Goal: Communication & Community: Answer question/provide support

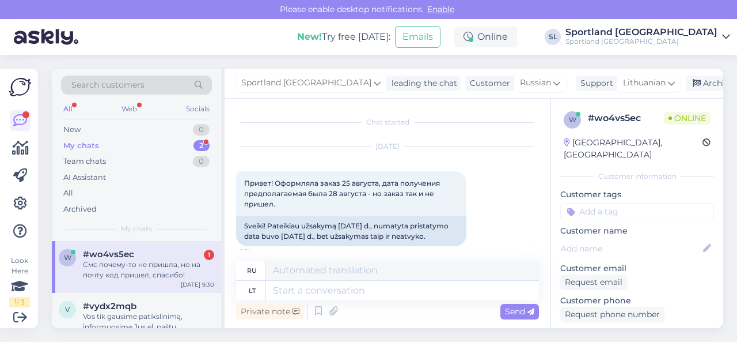
scroll to position [1041, 0]
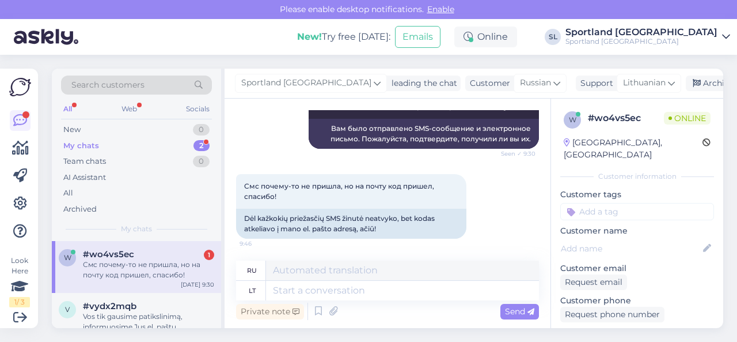
click at [150, 272] on div "Смс почему-то не пришла, но на почту код пришел, спасибо!" at bounding box center [148, 269] width 131 height 21
click at [371, 291] on textarea at bounding box center [402, 291] width 273 height 20
type textarea "D"
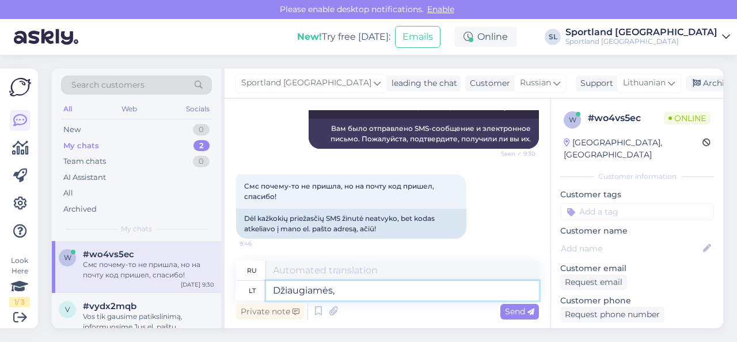
type textarea "Džiaugiamės, j"
type textarea "Мы счастливы,"
type textarea "Džiaugiamės, jog g"
type textarea "Мы рады, что"
type textarea "Džiaugiamės, jog galė"
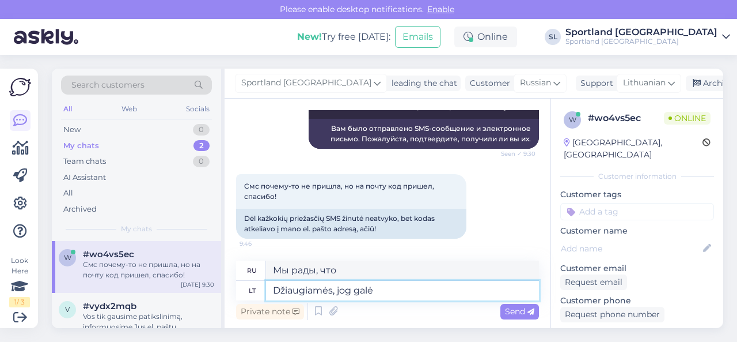
type textarea "Мы рады, что, возможно,"
type textarea "Džiaugiamės, jog galėjome J"
type textarea "Мы рады, что нам удалось"
type textarea "Džiaugiamės, jog galėjome Jums p"
type textarea "Мы рады, что смогли вам помочь."
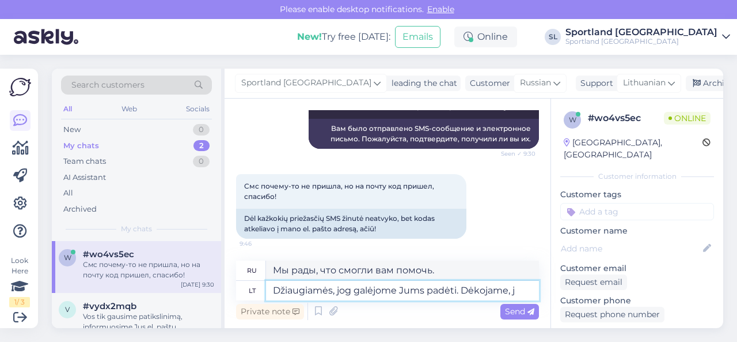
type textarea "Džiaugiamės, jog galėjome Jums padėti. Dėkojame, jo"
type textarea "Мы рады, что смогли вам помочь. [GEOGRAPHIC_DATA]."
type textarea "Džiaugiamės, jog galėjome Jums padėti. Dėkojame, jog r"
type textarea "Мы рады, что смогли вам помочь. Спасибо за"
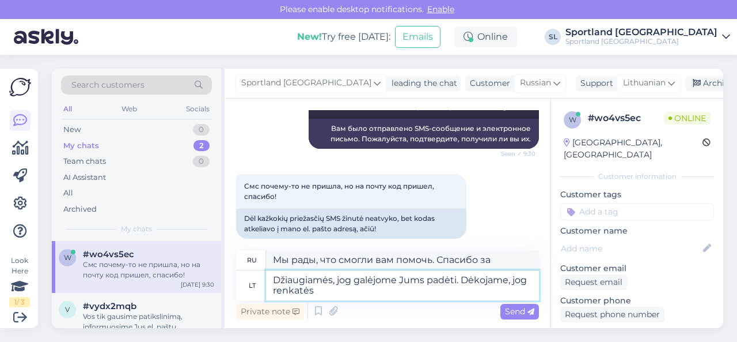
type textarea "Džiaugiamės, jog galėjome Jums padėti. Dėkojame, jog renkatės"
type textarea "Мы рады вам помочь. Спасибо, что выбрали нас."
type textarea "Džiaugiamės, jog galėjome Jums padėti. Dėkojame, jog renkatės SPORTLAND."
type textarea "Мы рады вам помочь. Спасибо, что выбрали SPORTLAND."
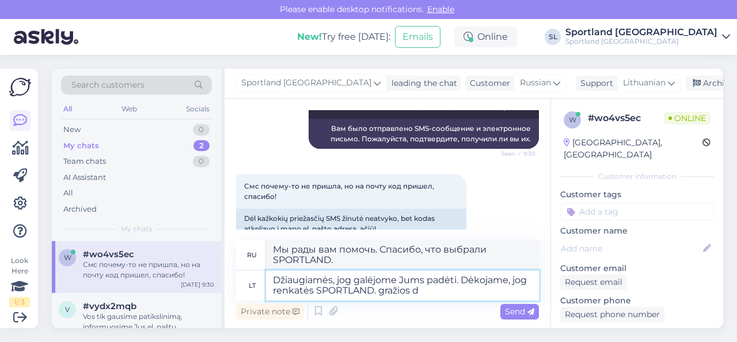
type textarea "Džiaugiamės, jog galėjome Jums padėti. Dėkojame, jog renkatės SPORTLAND. gražio…"
type textarea "Мы рады, что смогли вам помочь. Спасибо, что выбрали SPORTLAND. Прекрасно!"
type textarea "Džiaugiamės, jog galėjome Jums padėti. Dėkojame, jog renkatės SPORTLAND. gražio…"
type textarea "Мы рады вам помочь. Спасибо, что выбрали SPORTLAND. Хорошего дня!"
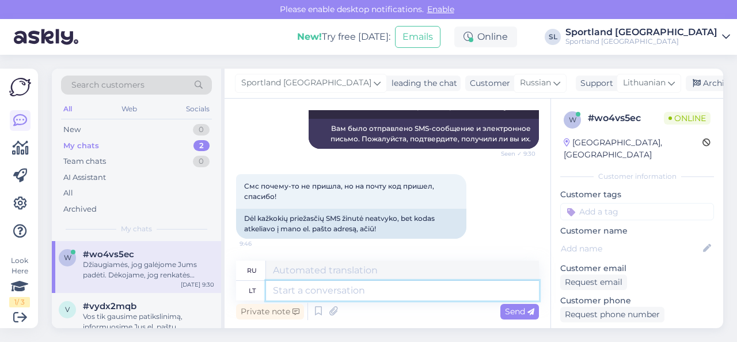
scroll to position [1131, 0]
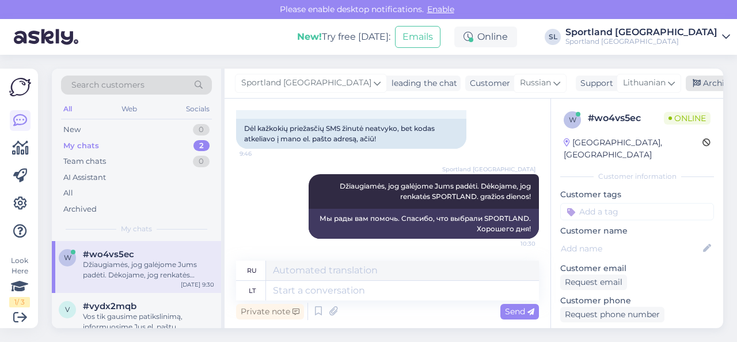
click at [686, 87] on div "Archive chat" at bounding box center [722, 83] width 73 height 16
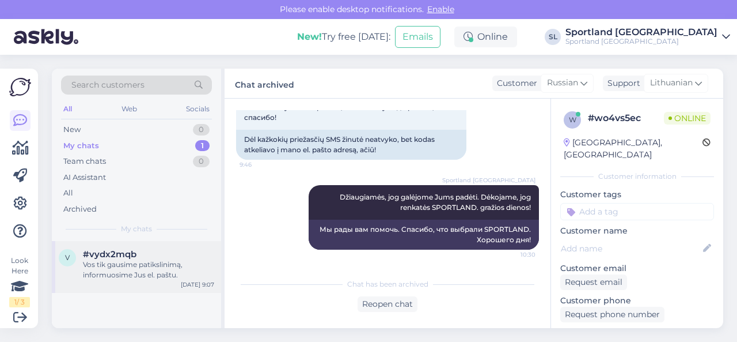
click at [150, 267] on div "Vos tik gausime patikslinimą, informuosime Jus el. paštu." at bounding box center [148, 269] width 131 height 21
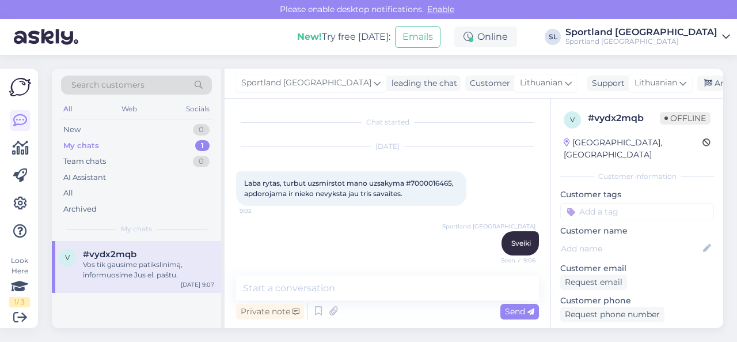
scroll to position [0, 0]
click at [430, 183] on span "Laba rytas, turbut uzsmirstot mano uzsakyma #7000016465, apdorojama ir nieko ne…" at bounding box center [349, 188] width 211 height 19
copy span "7000016465"
click at [514, 163] on div "[DATE] Laba rytas, turbut uzsmirstot mano uzsakyma #7000016465, apdorojama ir n…" at bounding box center [387, 176] width 303 height 84
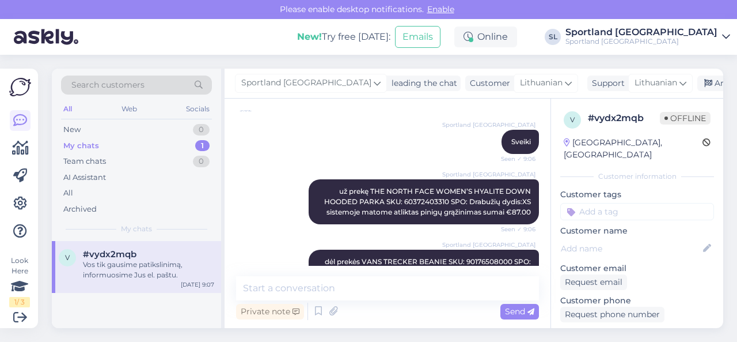
scroll to position [192, 0]
